Goal: Browse casually

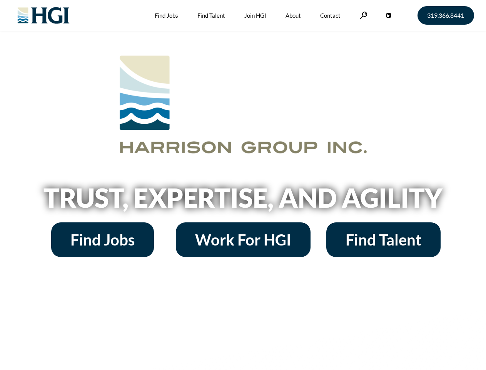
click at [243, 185] on h2 "Trust, Expertise, and Agility" at bounding box center [243, 197] width 439 height 26
click at [363, 15] on link at bounding box center [364, 15] width 8 height 7
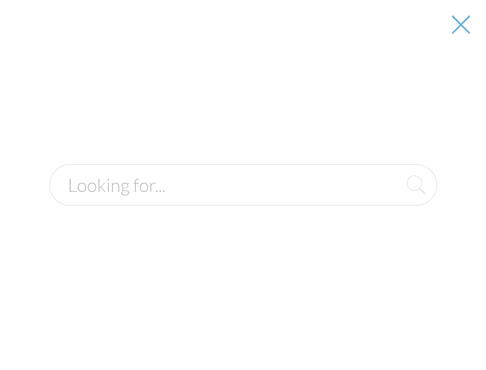
click at [243, 200] on h2 "Trust, Expertise, and Agility" at bounding box center [243, 197] width 439 height 26
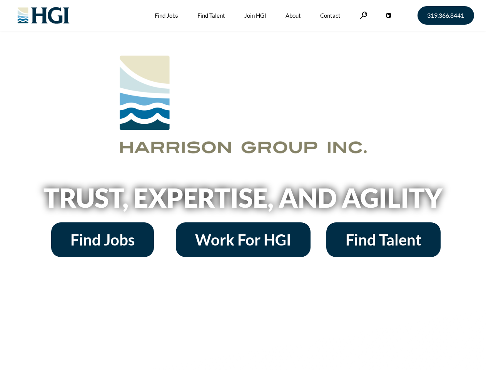
click at [243, 185] on h2 "Trust, Expertise, and Agility" at bounding box center [243, 197] width 439 height 26
click at [363, 15] on link at bounding box center [364, 15] width 8 height 7
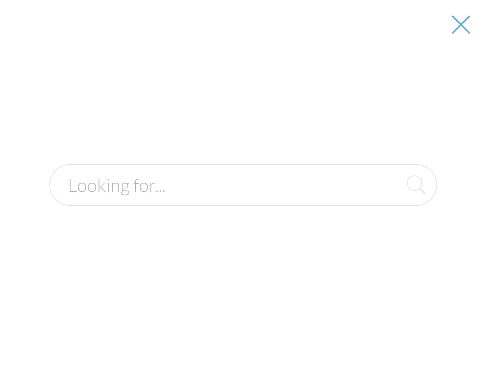
click at [243, 200] on h2 "Trust, Expertise, and Agility" at bounding box center [243, 197] width 439 height 26
